Goal: Download file/media

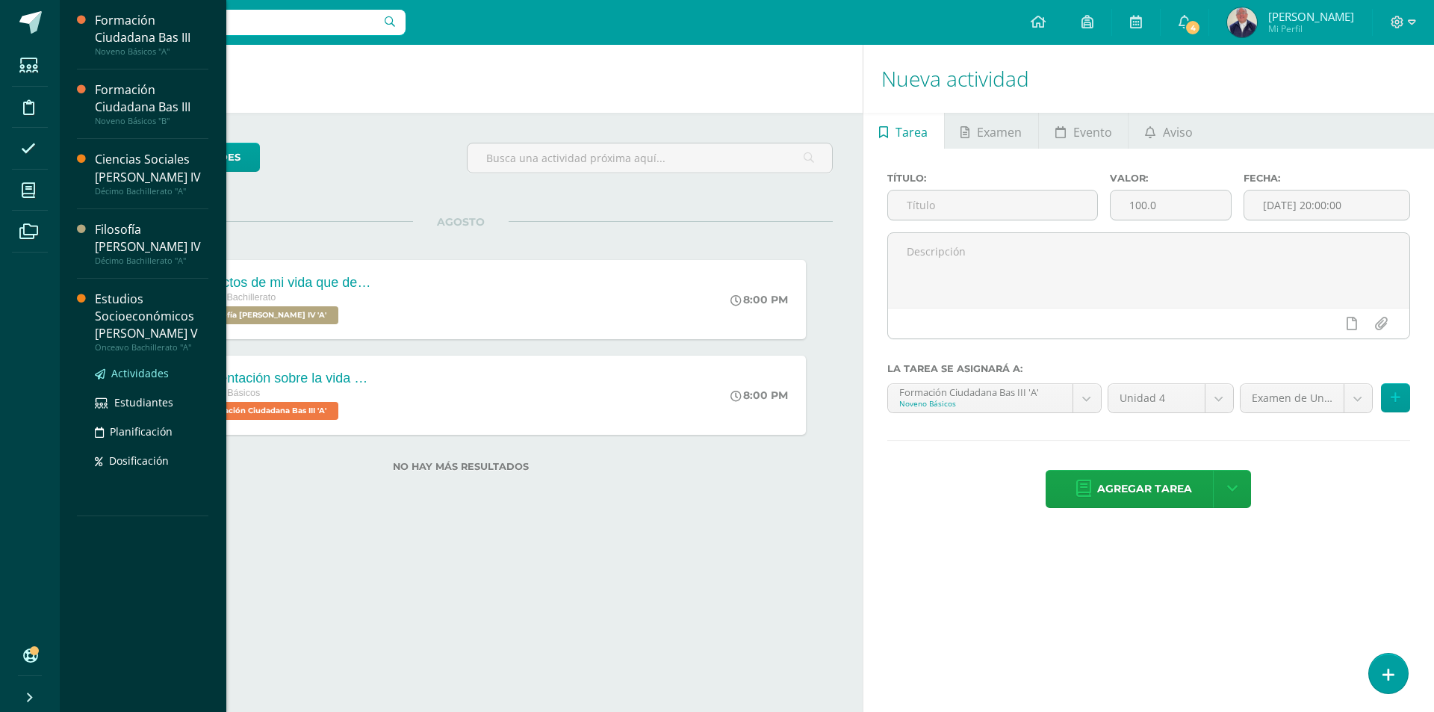
click at [133, 365] on link "Actividades" at bounding box center [152, 373] width 114 height 17
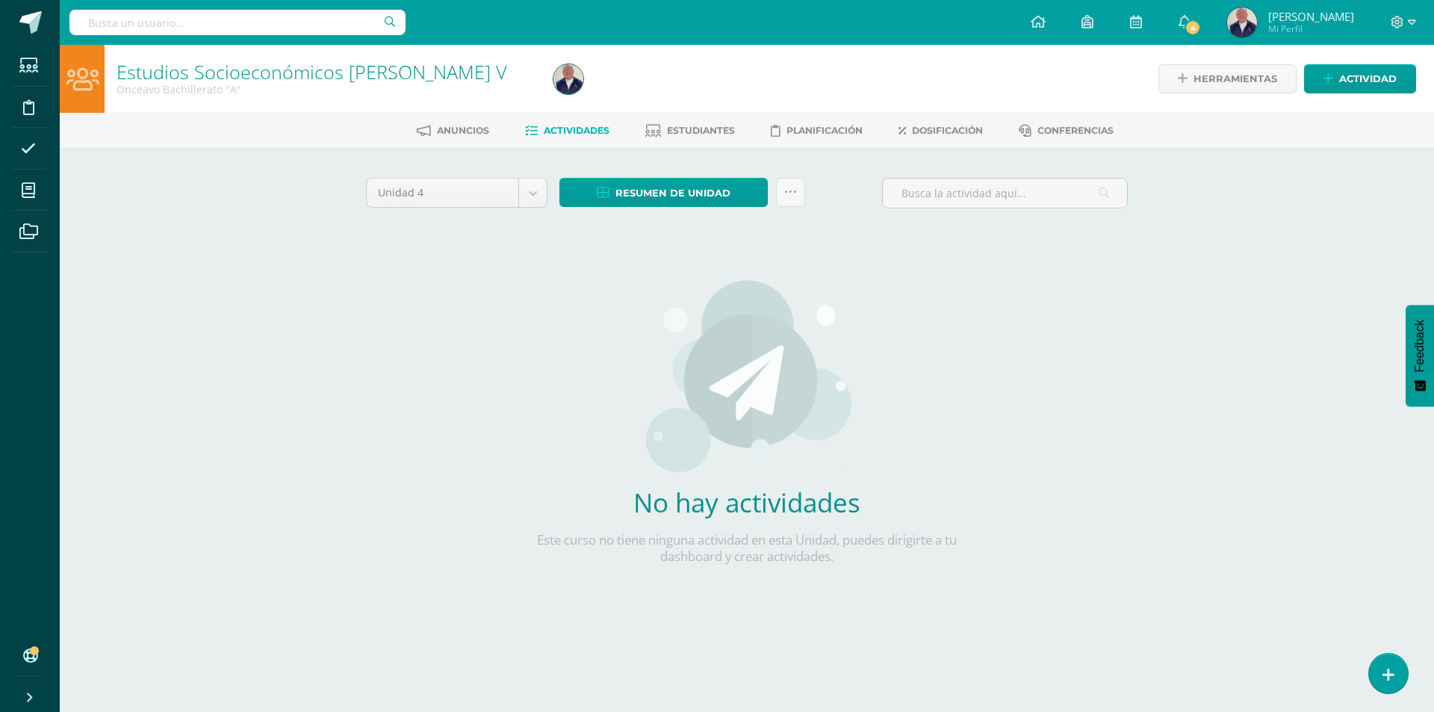
click at [560, 128] on span "Actividades" at bounding box center [577, 130] width 66 height 11
click at [536, 195] on body "Estudiantes Disciplina Asistencia Mis cursos Archivos Soporte Ayuda Reportar un…" at bounding box center [717, 321] width 1434 height 642
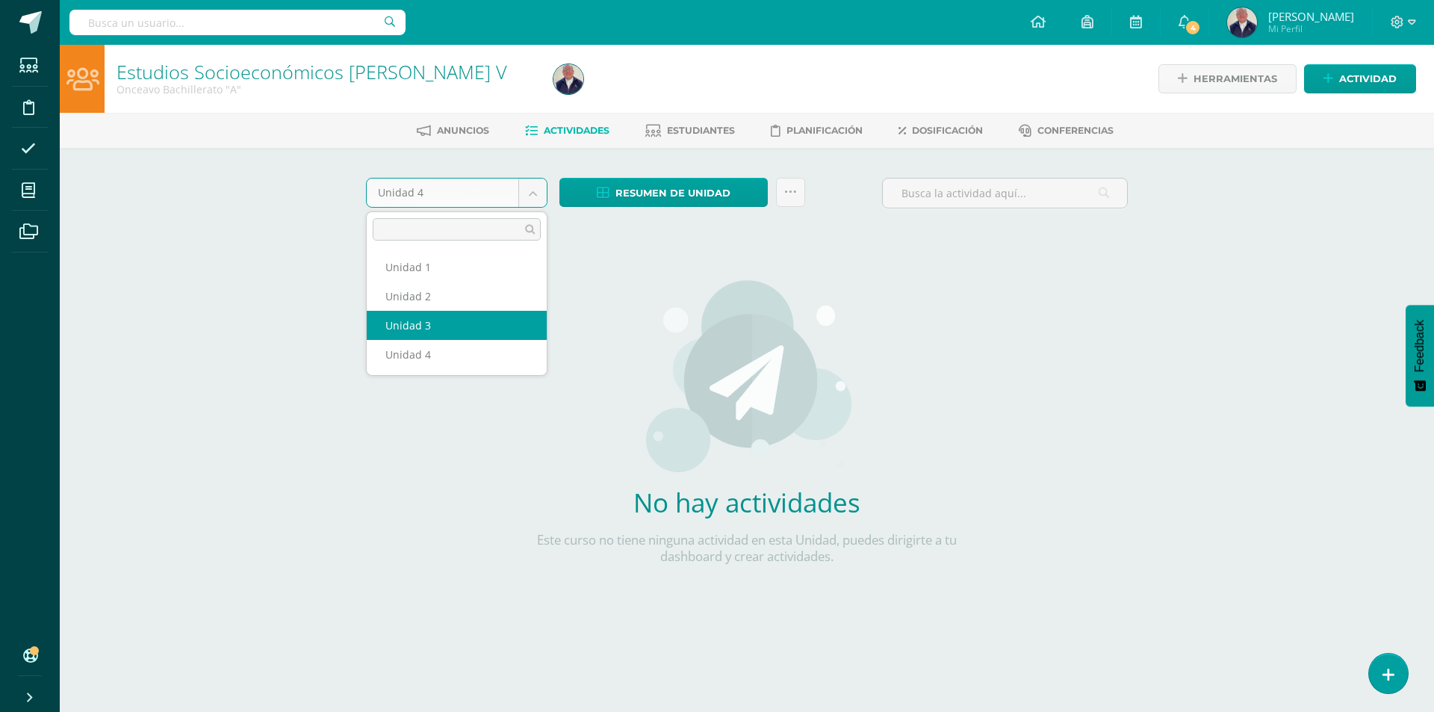
select select "Unidad 3"
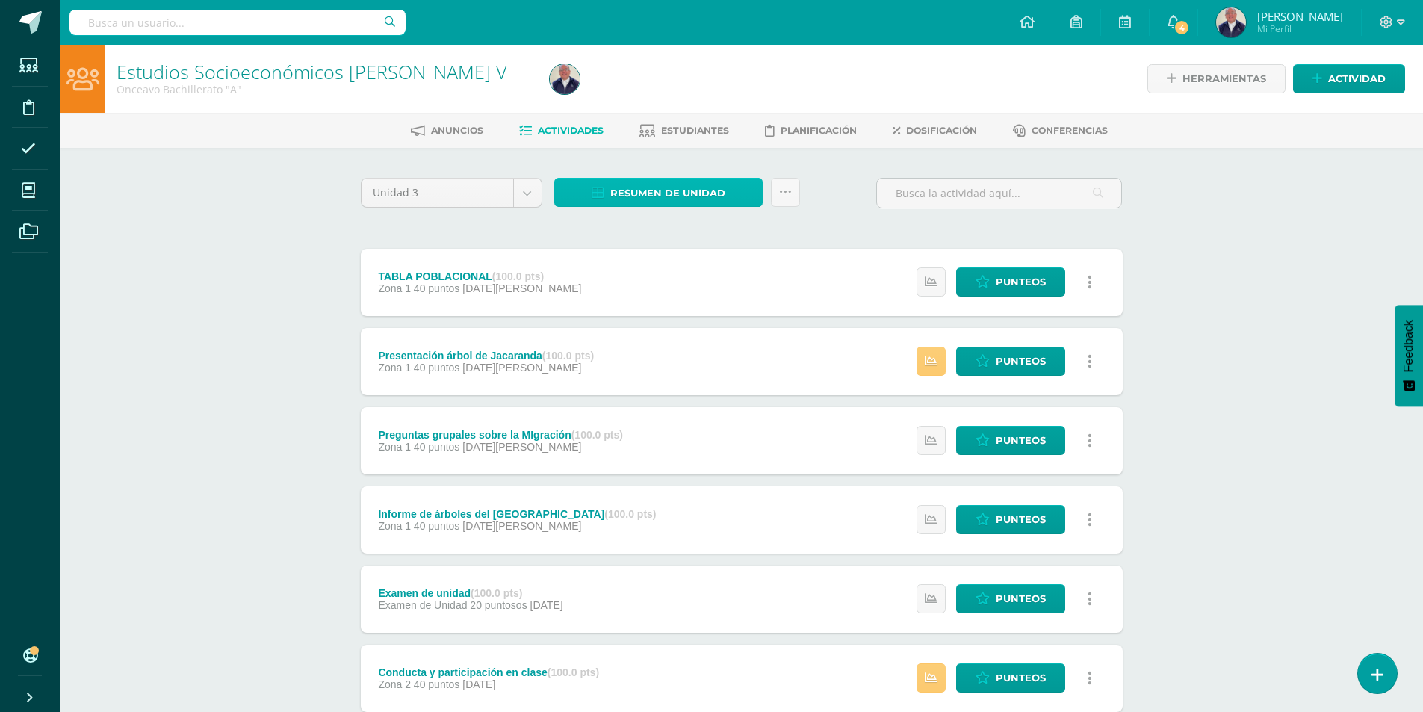
click at [679, 193] on span "Resumen de unidad" at bounding box center [667, 193] width 115 height 28
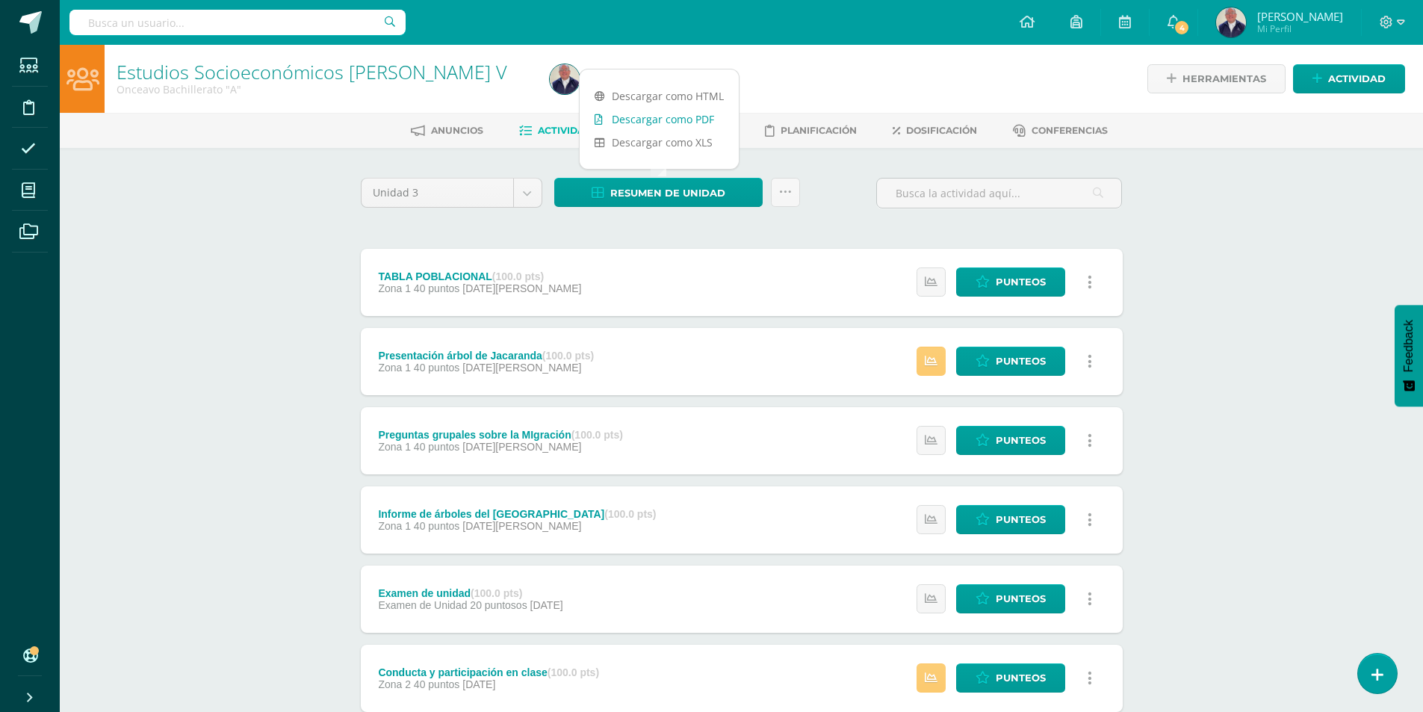
click at [669, 123] on link "Descargar como PDF" at bounding box center [659, 119] width 159 height 23
